Goal: Information Seeking & Learning: Learn about a topic

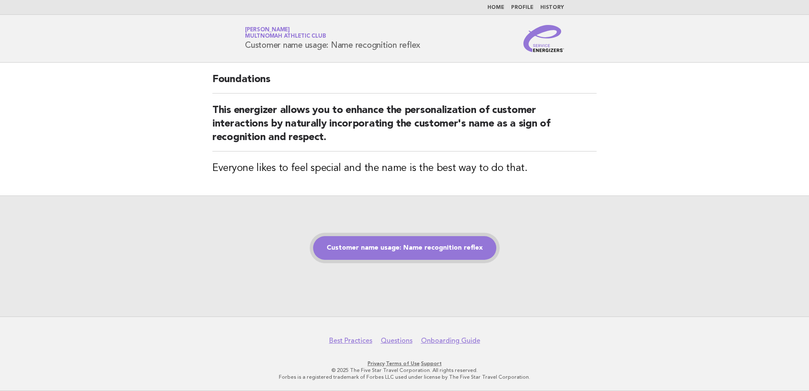
click at [427, 248] on link "Customer name usage: Name recognition reflex" at bounding box center [404, 248] width 183 height 24
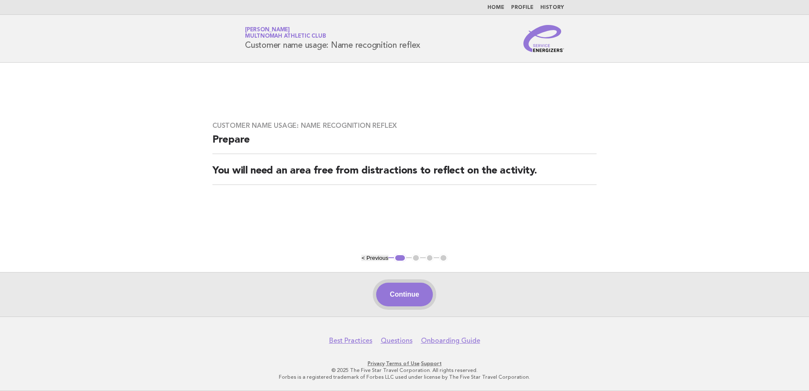
click at [418, 294] on button "Continue" at bounding box center [404, 295] width 56 height 24
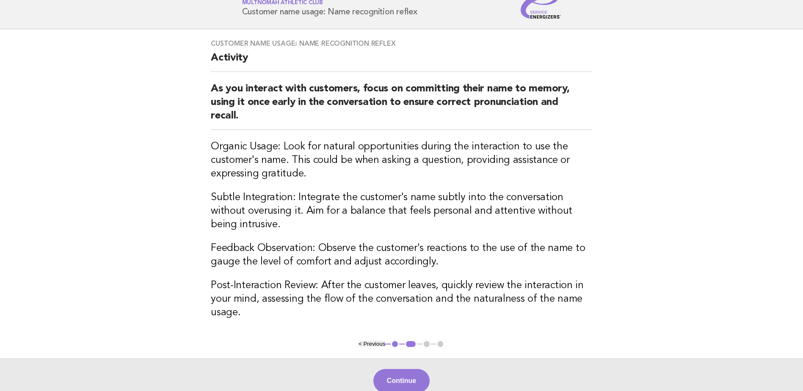
scroll to position [85, 0]
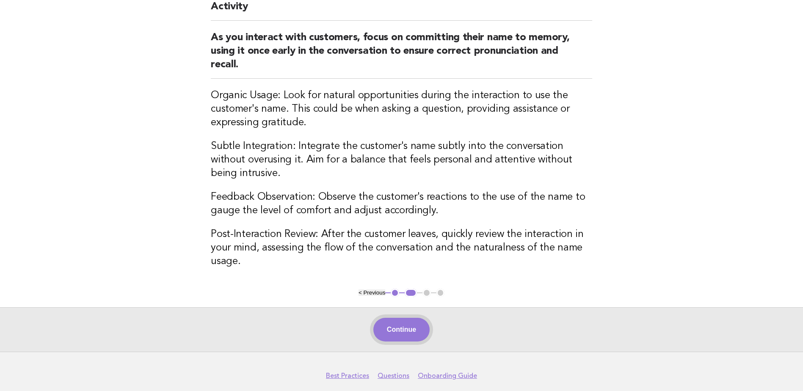
click at [400, 318] on button "Continue" at bounding box center [401, 330] width 56 height 24
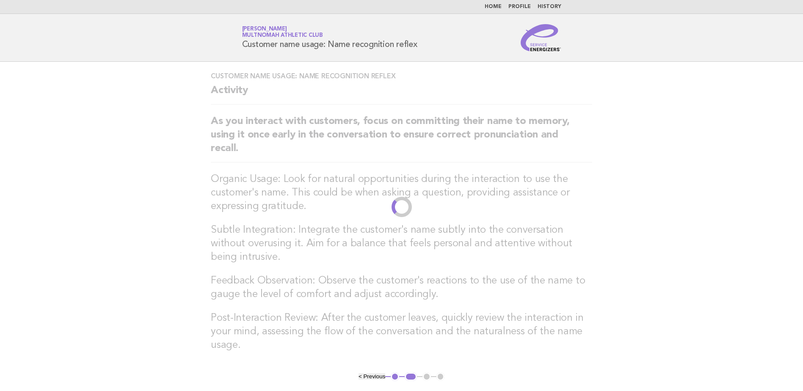
scroll to position [0, 0]
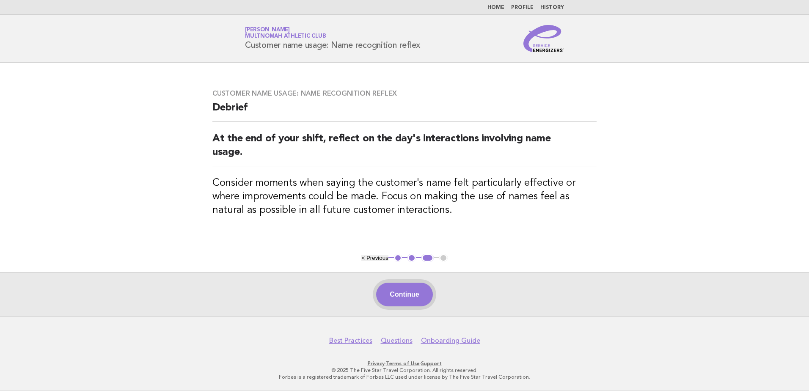
click at [412, 293] on button "Continue" at bounding box center [404, 295] width 56 height 24
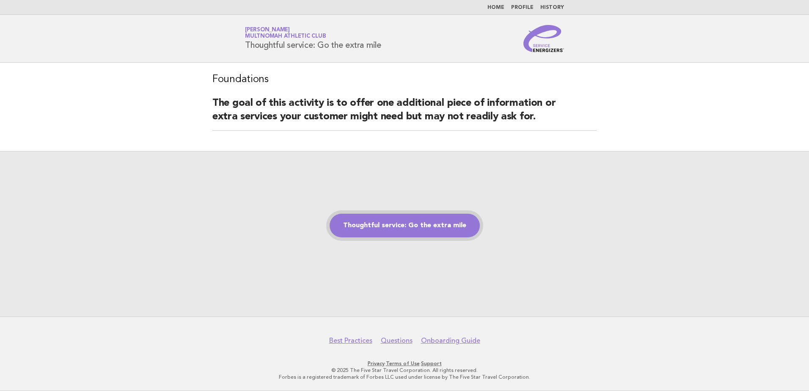
click at [419, 234] on link "Thoughtful service: Go the extra mile" at bounding box center [405, 226] width 150 height 24
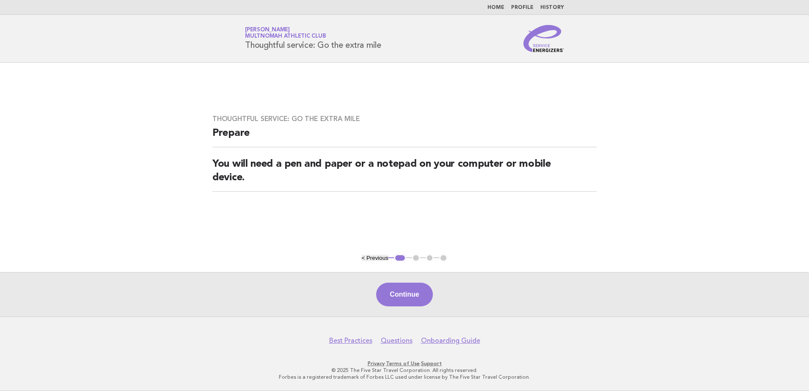
click at [418, 300] on button "Continue" at bounding box center [404, 295] width 56 height 24
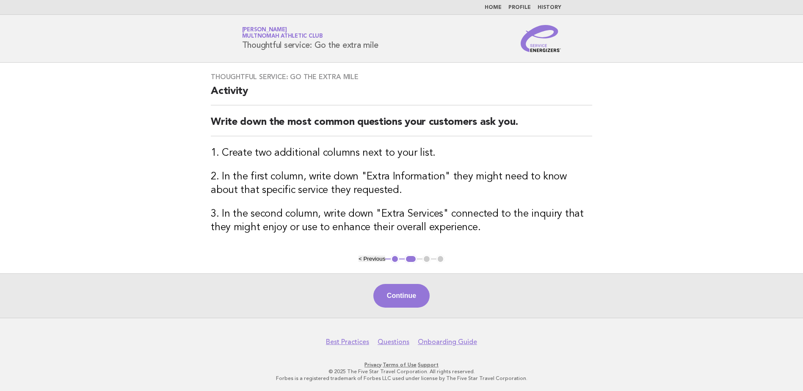
click at [401, 292] on button "Continue" at bounding box center [401, 296] width 56 height 24
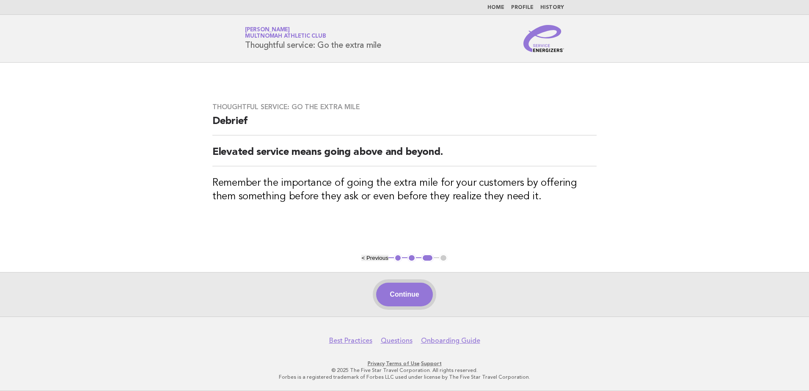
click at [405, 288] on button "Continue" at bounding box center [404, 295] width 56 height 24
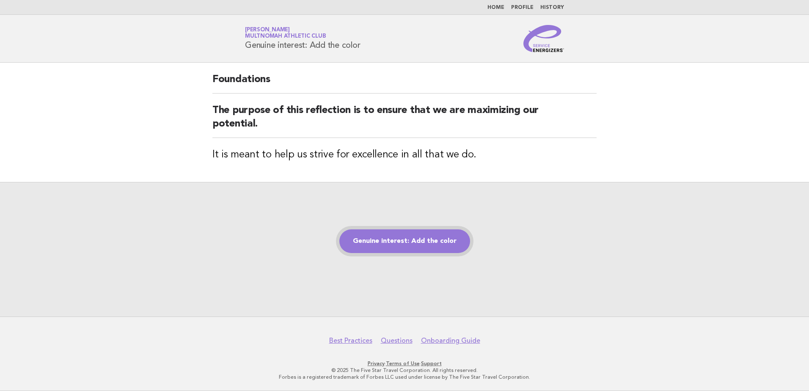
click at [422, 241] on link "Genuine interest: Add the color" at bounding box center [404, 241] width 131 height 24
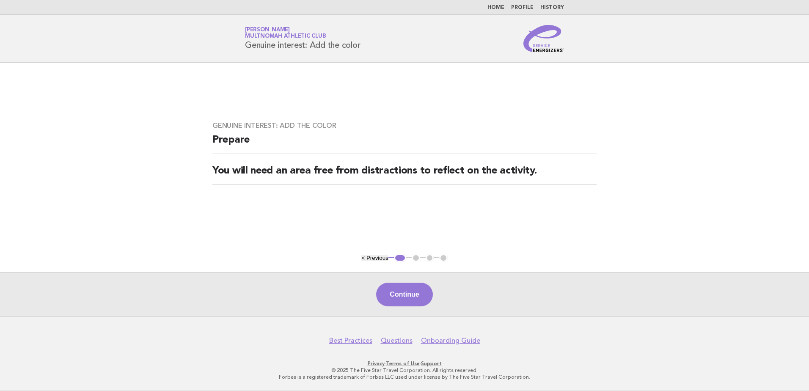
click at [418, 286] on button "Continue" at bounding box center [404, 295] width 56 height 24
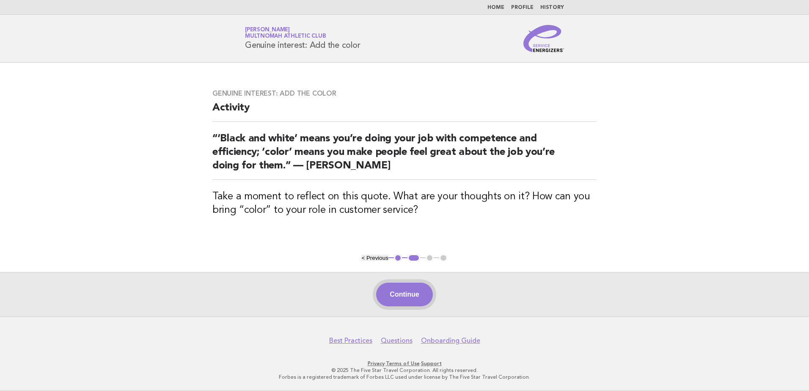
click at [412, 291] on button "Continue" at bounding box center [404, 295] width 56 height 24
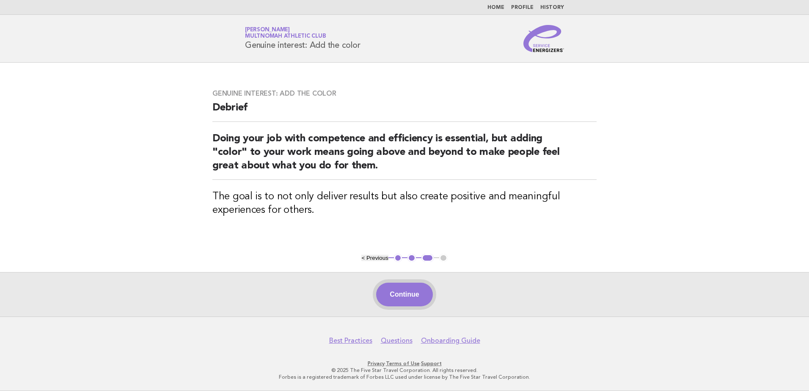
click at [405, 291] on button "Continue" at bounding box center [404, 295] width 56 height 24
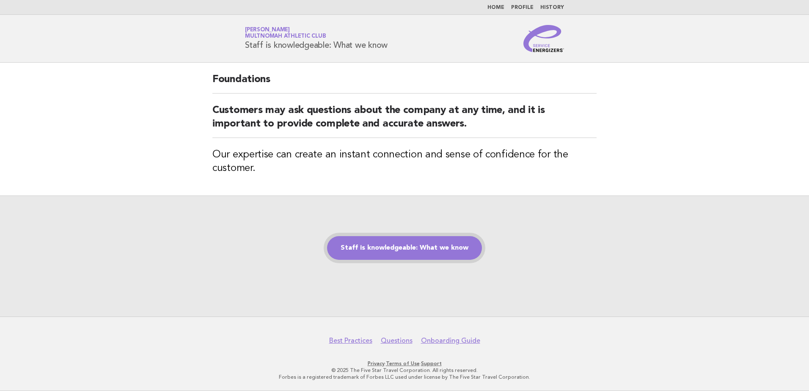
click at [408, 255] on link "Staff is knowledgeable: What we know" at bounding box center [404, 248] width 155 height 24
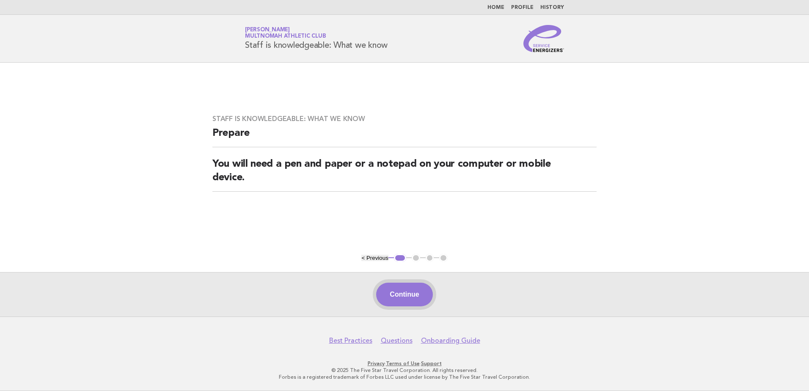
click at [413, 290] on button "Continue" at bounding box center [404, 295] width 56 height 24
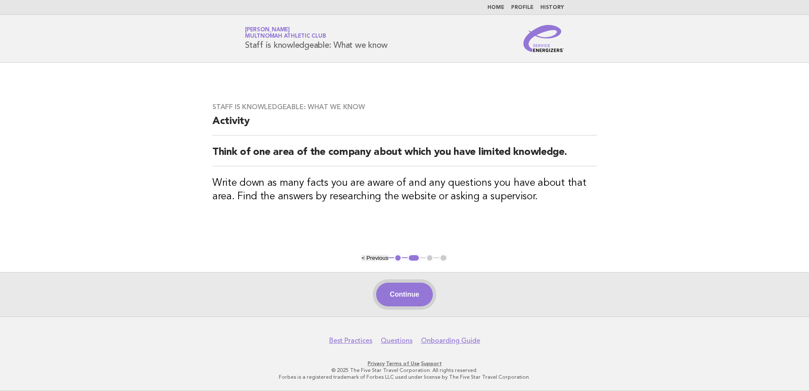
click at [398, 295] on button "Continue" at bounding box center [404, 295] width 56 height 24
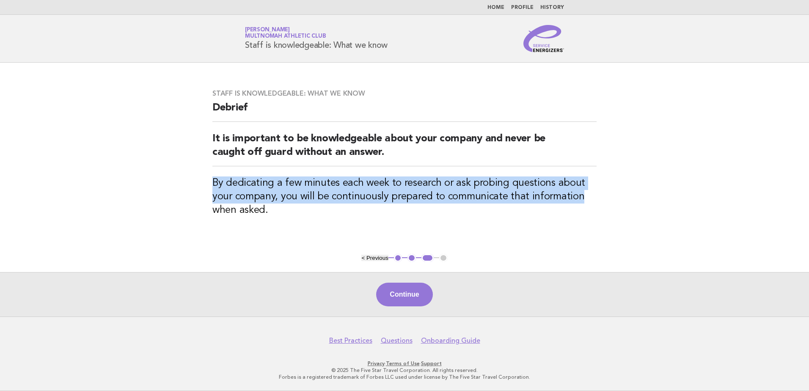
drag, startPoint x: 239, startPoint y: 182, endPoint x: 576, endPoint y: 190, distance: 336.5
click at [576, 190] on h3 "By dedicating a few minutes each week to research or ask probing questions abou…" at bounding box center [404, 196] width 384 height 41
click at [366, 198] on h3 "By dedicating a few minutes each week to research or ask probing questions abou…" at bounding box center [404, 196] width 384 height 41
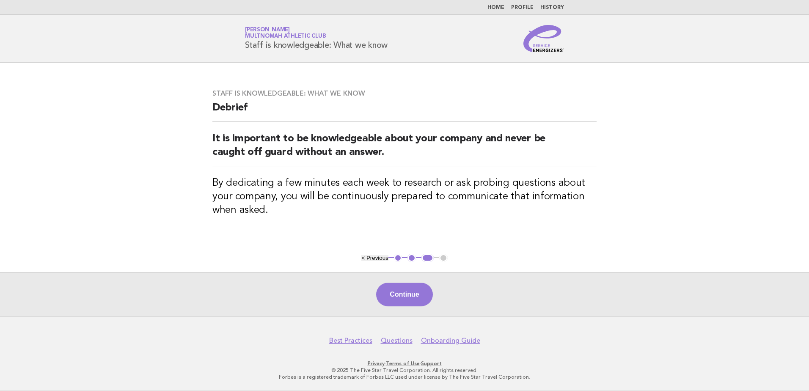
click at [412, 291] on button "Continue" at bounding box center [404, 295] width 56 height 24
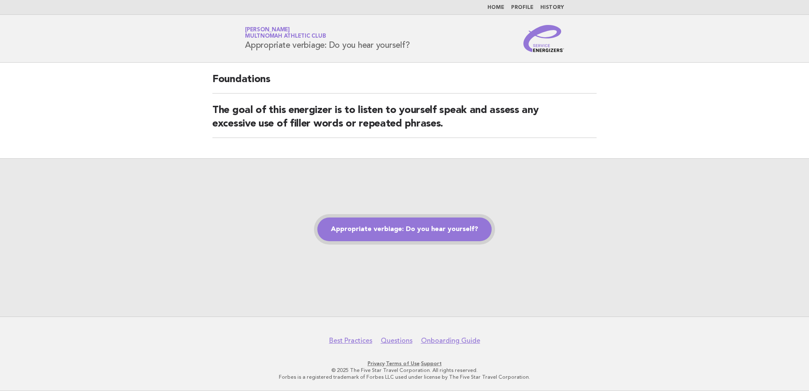
click at [429, 228] on link "Appropriate verbiage: Do you hear yourself?" at bounding box center [404, 230] width 174 height 24
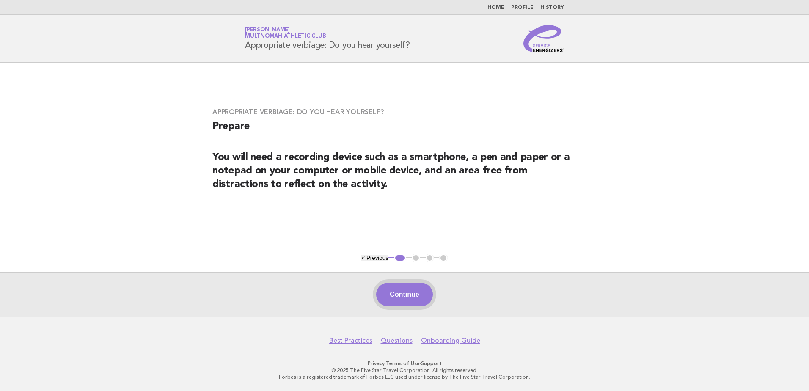
click at [404, 289] on button "Continue" at bounding box center [404, 295] width 56 height 24
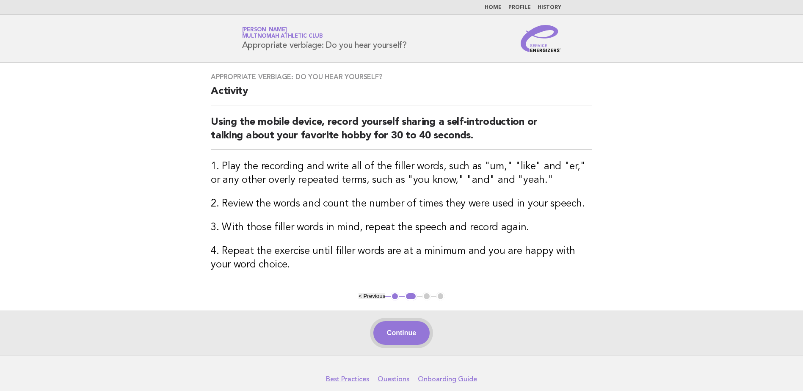
click at [402, 337] on button "Continue" at bounding box center [401, 333] width 56 height 24
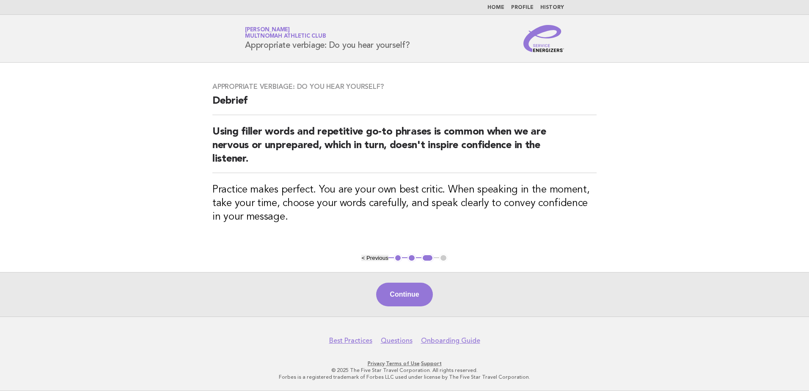
click at [408, 314] on div "Continue" at bounding box center [404, 294] width 809 height 44
click at [401, 300] on button "Continue" at bounding box center [404, 295] width 56 height 24
